Goal: Information Seeking & Learning: Learn about a topic

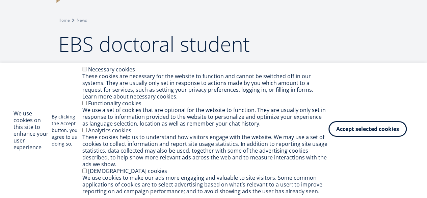
click at [375, 126] on button "Accept selected cookies" at bounding box center [368, 129] width 78 height 16
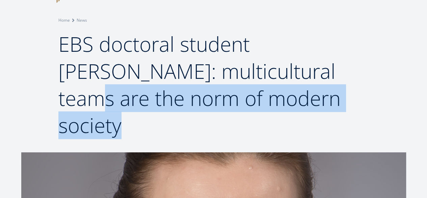
drag, startPoint x: 223, startPoint y: 66, endPoint x: 246, endPoint y: 100, distance: 41.3
click at [246, 100] on h1 "EBS doctoral student [PERSON_NAME]: multicultural teams are the norm of modern …" at bounding box center [213, 84] width 311 height 108
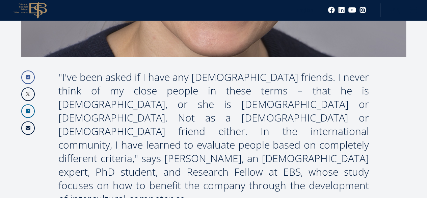
scroll to position [378, 0]
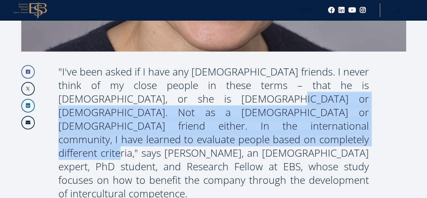
drag, startPoint x: 162, startPoint y: 72, endPoint x: 166, endPoint y: 119, distance: 46.4
click at [166, 119] on div ""I've been asked if I have any [DEMOGRAPHIC_DATA] friends. I never think of my …" at bounding box center [213, 132] width 311 height 135
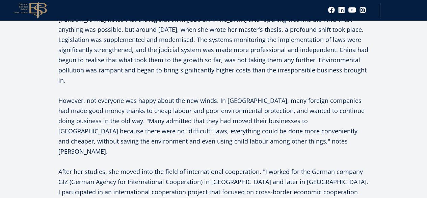
scroll to position [715, 0]
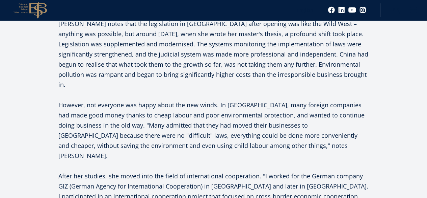
click at [239, 100] on p "However, not everyone was happy about the new winds. In [GEOGRAPHIC_DATA], many…" at bounding box center [213, 130] width 311 height 61
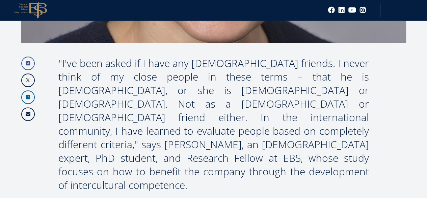
scroll to position [377, 0]
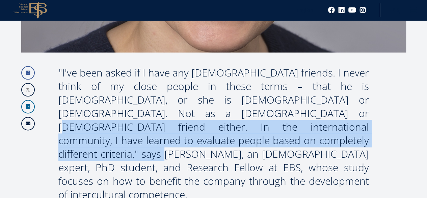
drag, startPoint x: 175, startPoint y: 88, endPoint x: 215, endPoint y: 119, distance: 50.4
click at [215, 119] on div ""I've been asked if I have any [DEMOGRAPHIC_DATA] friends. I never think of my …" at bounding box center [213, 133] width 311 height 135
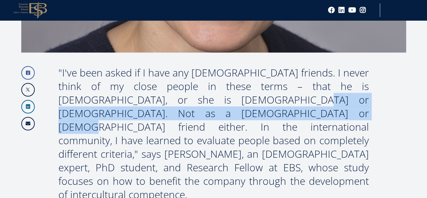
drag, startPoint x: 196, startPoint y: 67, endPoint x: 196, endPoint y: 92, distance: 25.0
click at [196, 92] on div ""I've been asked if I have any [DEMOGRAPHIC_DATA] friends. I never think of my …" at bounding box center [213, 133] width 311 height 135
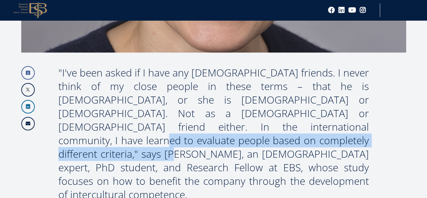
drag, startPoint x: 215, startPoint y: 93, endPoint x: 225, endPoint y: 116, distance: 24.8
click at [225, 116] on div ""I've been asked if I have any [DEMOGRAPHIC_DATA] friends. I never think of my …" at bounding box center [213, 133] width 311 height 135
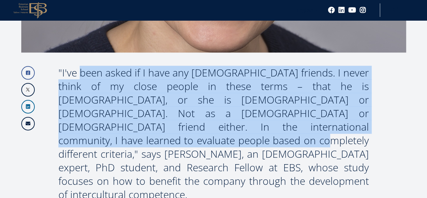
drag, startPoint x: 363, startPoint y: 99, endPoint x: 55, endPoint y: 43, distance: 313.1
click at [249, 86] on div ""I've been asked if I have any [DEMOGRAPHIC_DATA] friends. I never think of my …" at bounding box center [213, 133] width 311 height 135
drag, startPoint x: 368, startPoint y: 104, endPoint x: 57, endPoint y: 51, distance: 315.3
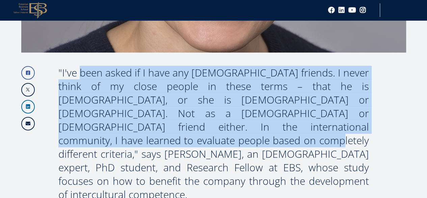
click at [191, 66] on div ""I've been asked if I have any [DEMOGRAPHIC_DATA] friends. I never think of my …" at bounding box center [213, 133] width 311 height 135
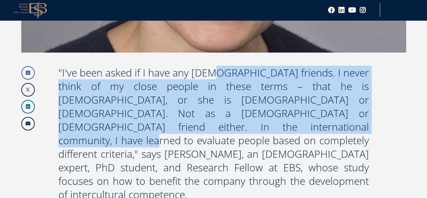
drag, startPoint x: 193, startPoint y: 49, endPoint x: 208, endPoint y: 100, distance: 53.6
click at [208, 100] on div ""I've been asked if I have any [DEMOGRAPHIC_DATA] friends. I never think of my …" at bounding box center [213, 133] width 311 height 135
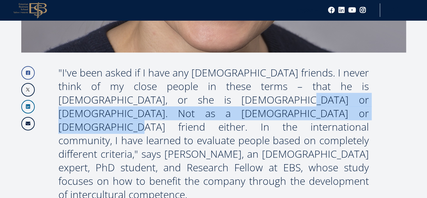
drag, startPoint x: 176, startPoint y: 67, endPoint x: 230, endPoint y: 86, distance: 57.5
click at [230, 86] on div ""I've been asked if I have any [DEMOGRAPHIC_DATA] friends. I never think of my …" at bounding box center [213, 133] width 311 height 135
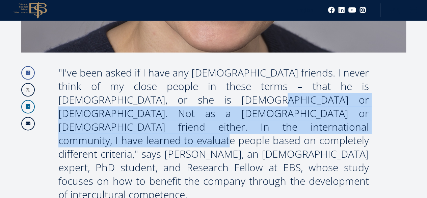
drag, startPoint x: 144, startPoint y: 74, endPoint x: 270, endPoint y: 106, distance: 130.3
click at [270, 106] on div ""I've been asked if I have any [DEMOGRAPHIC_DATA] friends. I never think of my …" at bounding box center [213, 133] width 311 height 135
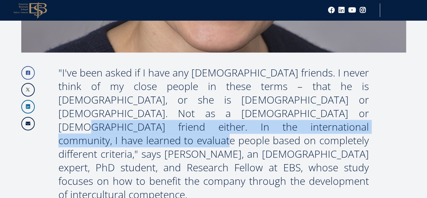
drag, startPoint x: 270, startPoint y: 106, endPoint x: 188, endPoint y: 93, distance: 83.4
click at [188, 93] on div ""I've been asked if I have any [DEMOGRAPHIC_DATA] friends. I never think of my …" at bounding box center [213, 133] width 311 height 135
